Goal: Check status: Check status

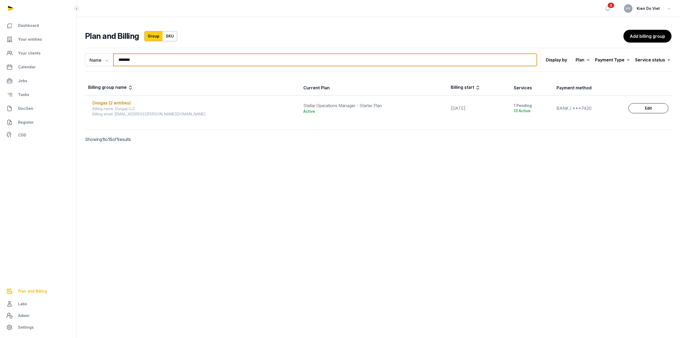
click at [140, 63] on input "*******" at bounding box center [325, 59] width 424 height 13
paste input "***"
type input "**********"
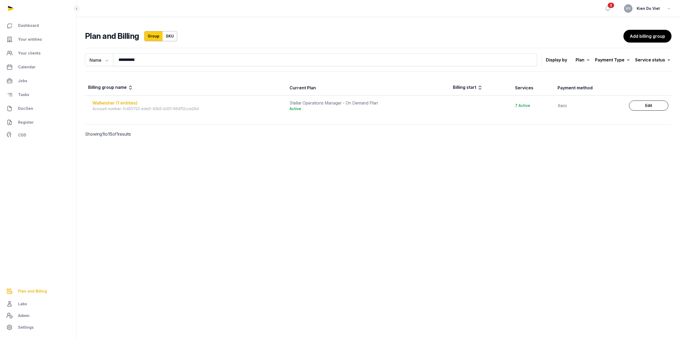
click at [124, 101] on div "Wallwisher (1 entities)" at bounding box center [187, 103] width 191 height 6
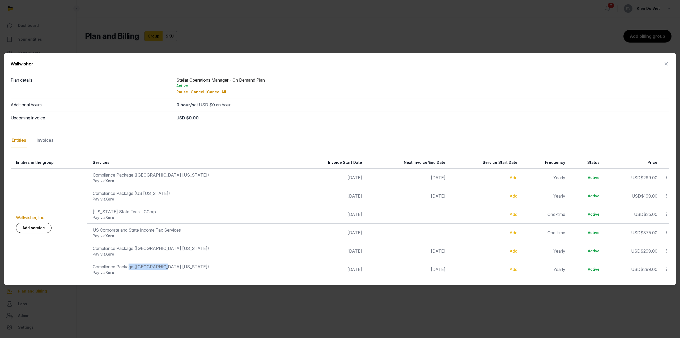
drag, startPoint x: 171, startPoint y: 267, endPoint x: 141, endPoint y: 258, distance: 31.2
click at [133, 264] on div "Compliance Package ([GEOGRAPHIC_DATA] [US_STATE])" at bounding box center [192, 266] width 199 height 6
drag, startPoint x: 170, startPoint y: 247, endPoint x: 132, endPoint y: 248, distance: 38.0
click at [132, 248] on div "Compliance Package (US New York)" at bounding box center [192, 248] width 199 height 6
drag, startPoint x: 169, startPoint y: 178, endPoint x: 120, endPoint y: 178, distance: 49.4
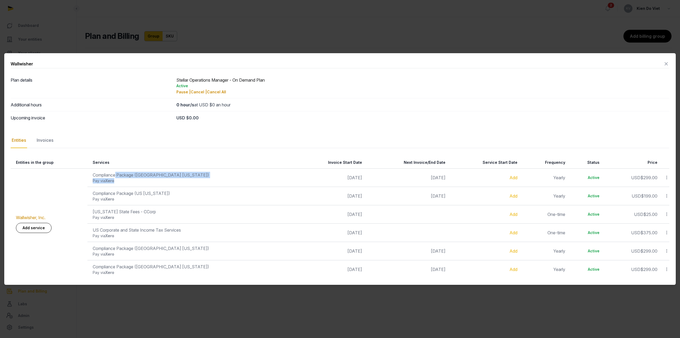
click at [120, 178] on td "Compliance Package (US Texas) Pay via Xero" at bounding box center [190, 177] width 207 height 18
click at [214, 180] on div "Pay via Xero" at bounding box center [192, 180] width 199 height 5
click at [41, 139] on div "Invoices" at bounding box center [45, 140] width 19 height 15
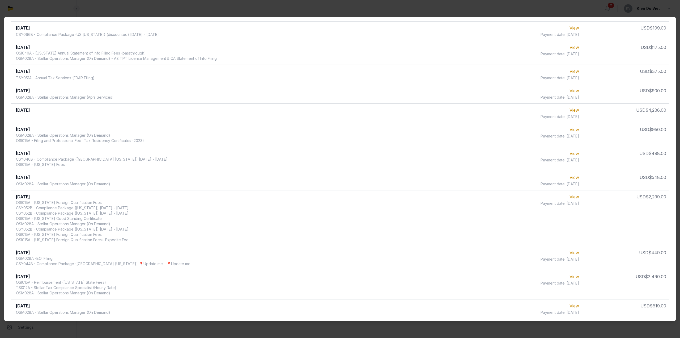
scroll to position [163, 0]
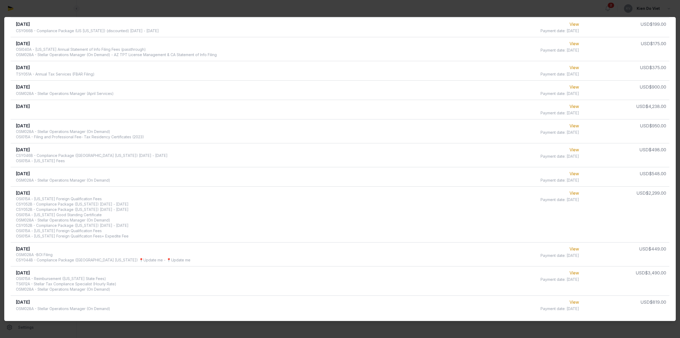
click at [79, 225] on div "OSI015A - Rhode Island Foreign Qualification Fees CSY052B - Compliance Package …" at bounding box center [72, 217] width 113 height 43
click at [82, 210] on div "OSI015A - Rhode Island Foreign Qualification Fees CSY052B - Compliance Package …" at bounding box center [72, 217] width 113 height 43
click at [83, 203] on div "OSI015A - Rhode Island Foreign Qualification Fees CSY052B - Compliance Package …" at bounding box center [72, 217] width 113 height 43
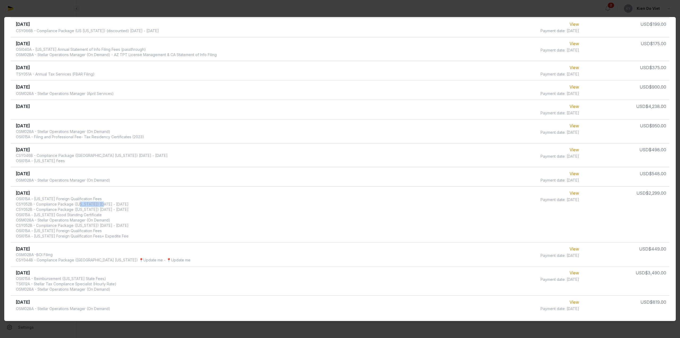
drag, startPoint x: 83, startPoint y: 203, endPoint x: 95, endPoint y: 204, distance: 12.2
click at [95, 204] on div "OSI015A - Rhode Island Foreign Qualification Fees CSY052B - Compliance Package …" at bounding box center [72, 217] width 113 height 43
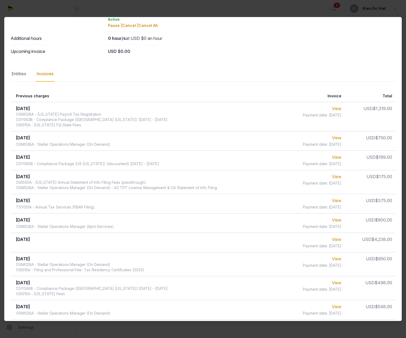
scroll to position [0, 0]
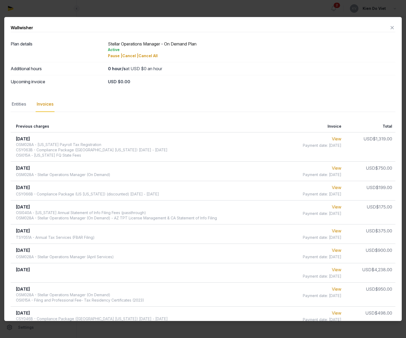
click at [389, 27] on icon at bounding box center [392, 27] width 6 height 9
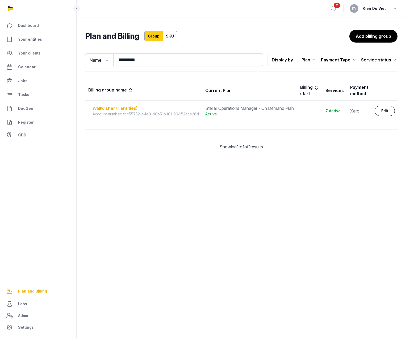
click at [123, 108] on div "Wallwisher (1 entities)" at bounding box center [145, 108] width 106 height 6
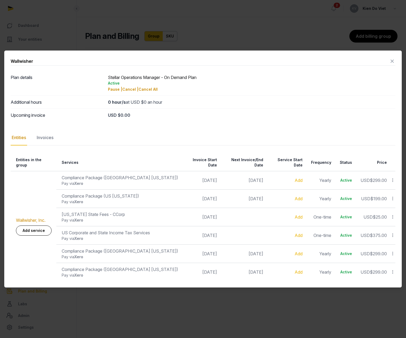
click at [392, 63] on icon at bounding box center [392, 61] width 6 height 9
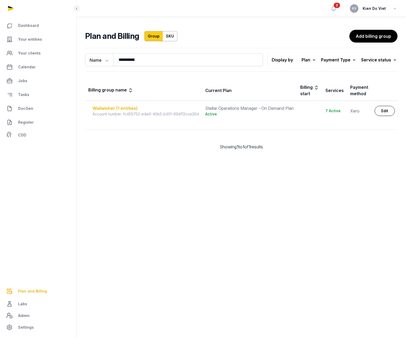
click at [126, 109] on div "Wallwisher (1 entities)" at bounding box center [145, 108] width 106 height 6
